Goal: Navigation & Orientation: Find specific page/section

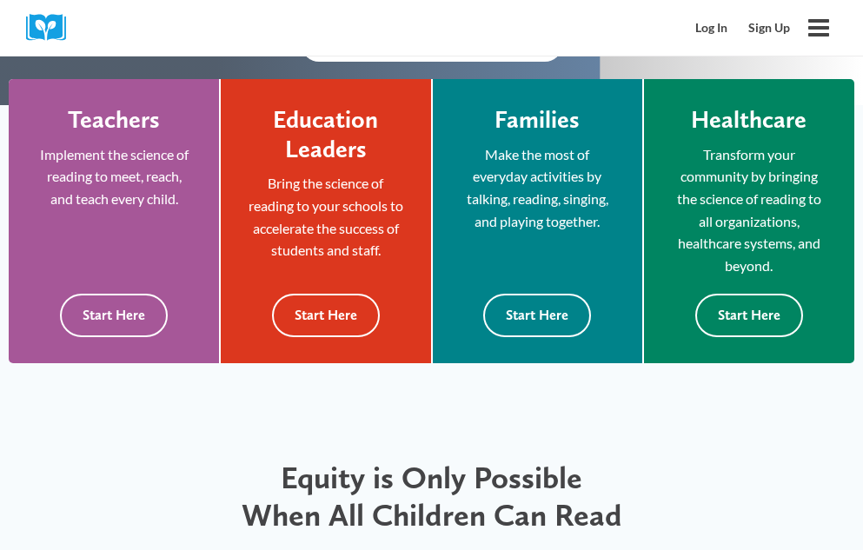
scroll to position [521, 0]
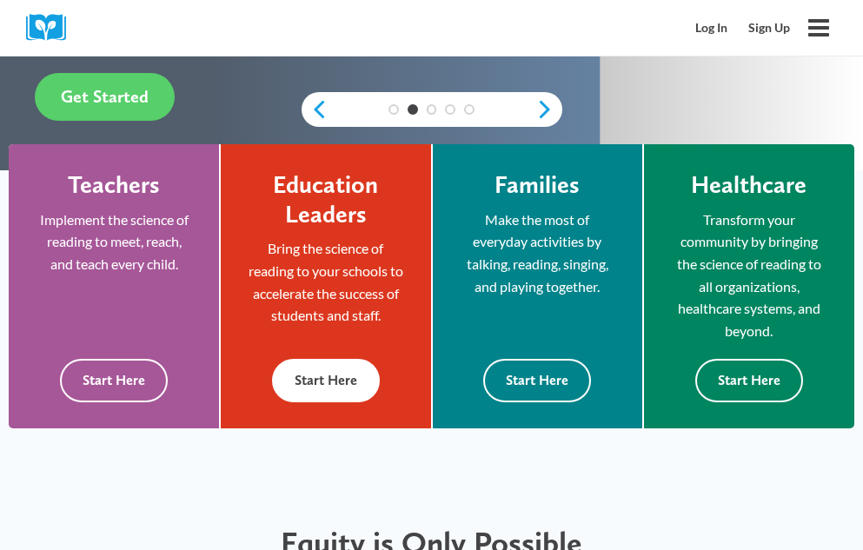
click at [334, 370] on button "Start Here" at bounding box center [326, 380] width 108 height 43
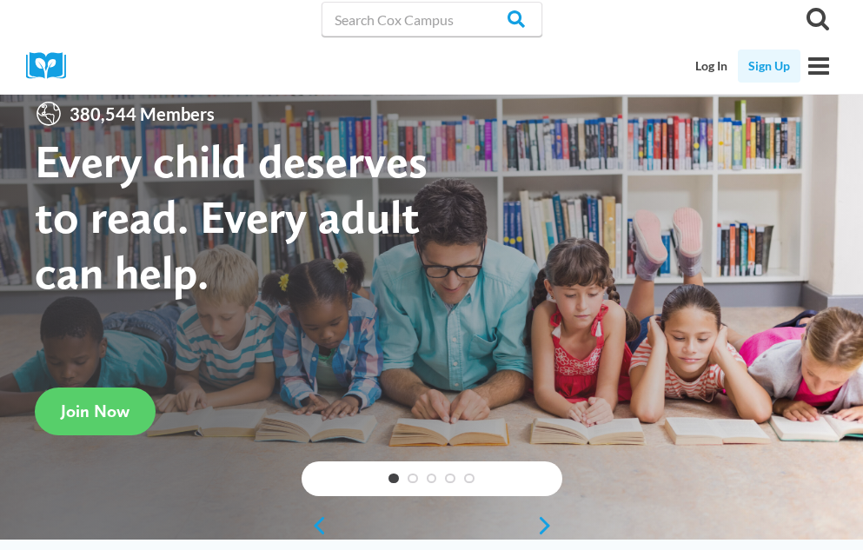
click at [768, 66] on link "Sign Up" at bounding box center [769, 66] width 63 height 33
